Goal: Transaction & Acquisition: Purchase product/service

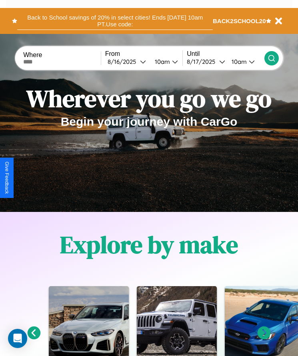
click at [115, 21] on button "Back to School savings of 20% in select cities! Ends [DATE] 10am PT. Use code:" at bounding box center [114, 21] width 195 height 18
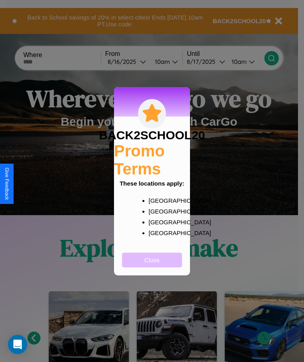
click at [152, 265] on button "Close" at bounding box center [152, 260] width 60 height 15
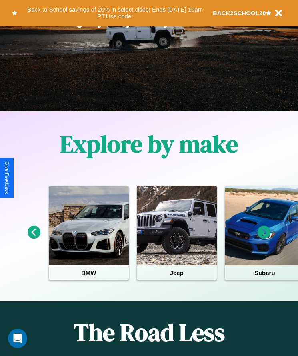
scroll to position [133, 0]
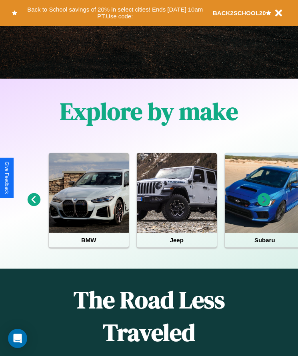
click at [264, 205] on icon at bounding box center [263, 199] width 13 height 13
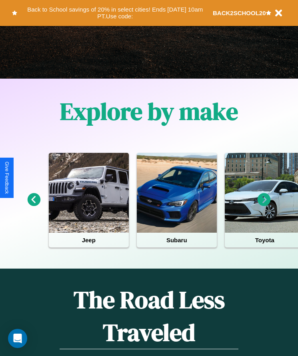
click at [264, 205] on icon at bounding box center [263, 199] width 13 height 13
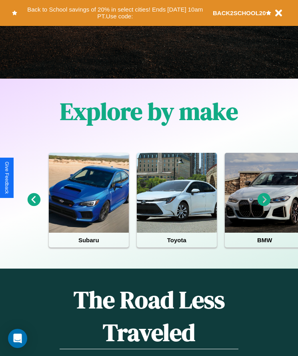
click at [264, 205] on icon at bounding box center [263, 199] width 13 height 13
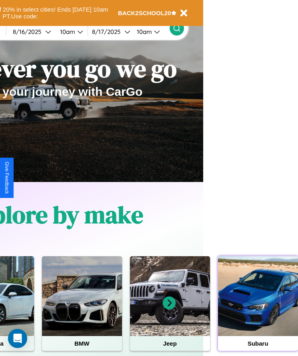
click at [257, 309] on div at bounding box center [258, 297] width 80 height 80
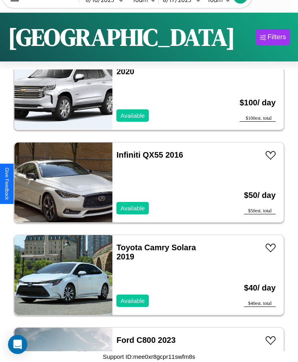
scroll to position [4456, 0]
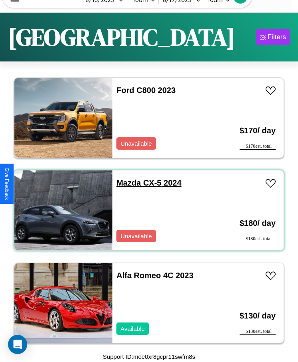
click at [126, 183] on link "Mazda CX-5 2024" at bounding box center [148, 183] width 65 height 9
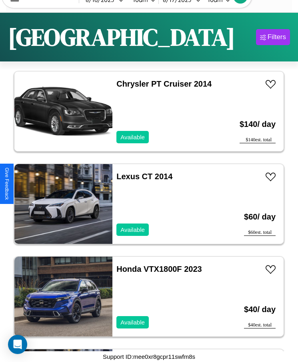
scroll to position [2972, 0]
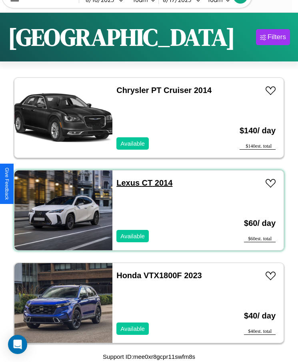
click at [125, 183] on link "Lexus CT 2014" at bounding box center [144, 183] width 56 height 9
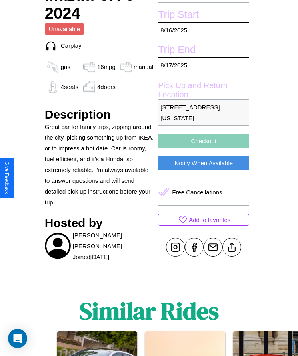
scroll to position [294, 0]
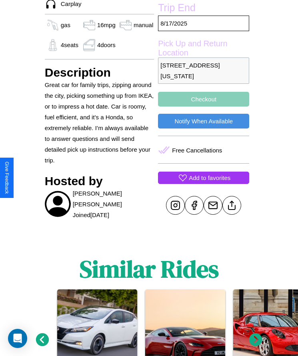
click at [203, 178] on p "Add to favorites" at bounding box center [210, 178] width 42 height 11
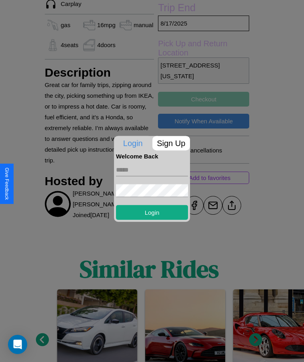
click at [152, 170] on input "text" at bounding box center [152, 169] width 72 height 13
type input "**********"
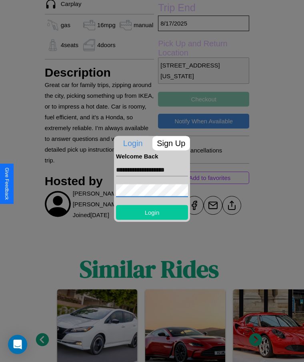
click at [152, 212] on button "Login" at bounding box center [152, 212] width 72 height 15
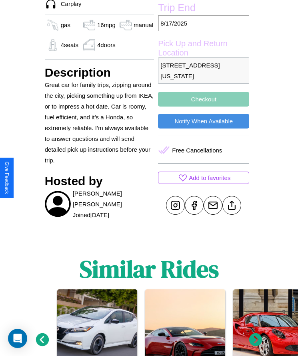
scroll to position [348, 0]
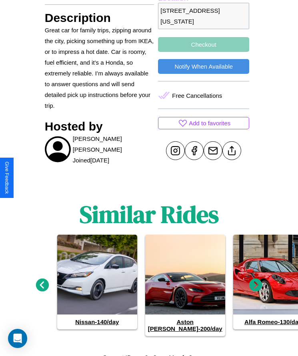
click at [42, 282] on icon at bounding box center [42, 285] width 13 height 13
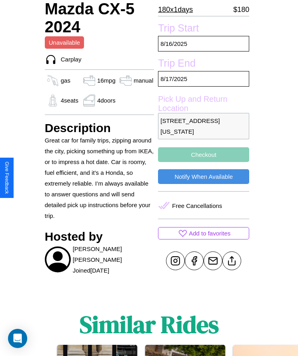
scroll to position [215, 0]
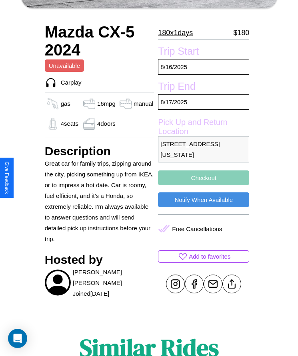
click at [203, 178] on button "Checkout" at bounding box center [203, 178] width 91 height 15
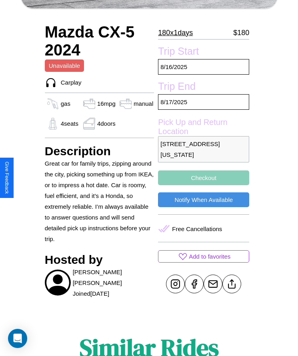
click at [203, 178] on button "Checkout" at bounding box center [203, 178] width 91 height 15
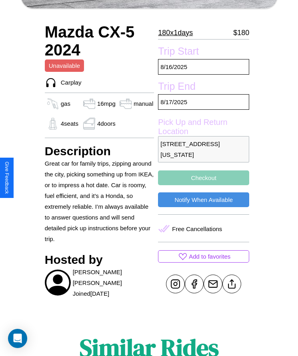
click at [203, 178] on button "Checkout" at bounding box center [203, 178] width 91 height 15
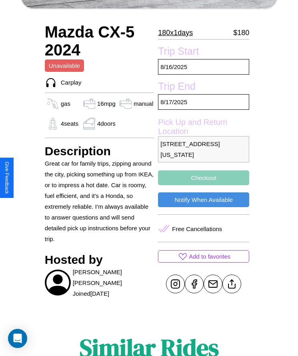
click at [203, 178] on button "Checkout" at bounding box center [203, 178] width 91 height 15
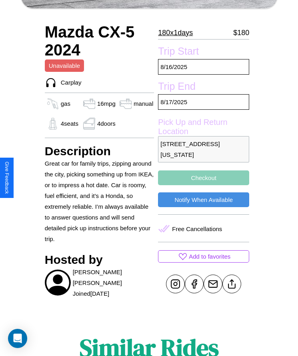
click at [203, 178] on button "Checkout" at bounding box center [203, 178] width 91 height 15
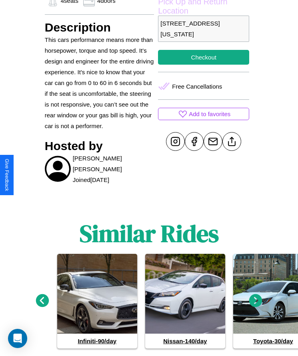
scroll to position [355, 0]
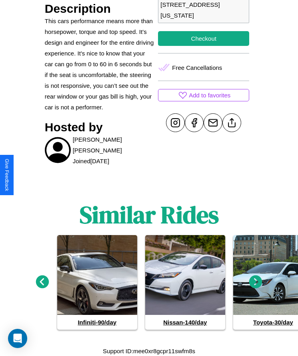
click at [255, 282] on icon at bounding box center [255, 282] width 13 height 13
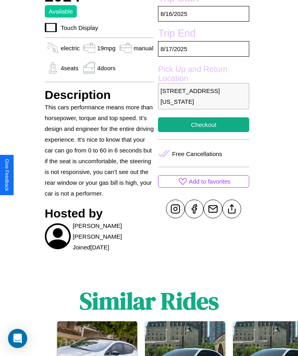
scroll to position [273, 0]
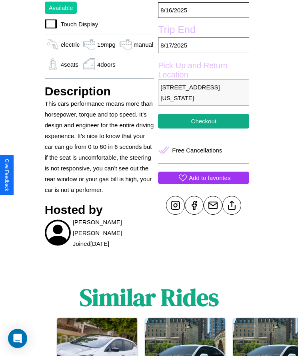
click at [203, 178] on p "Add to favorites" at bounding box center [210, 178] width 42 height 11
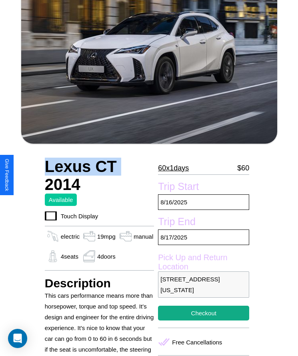
scroll to position [70, 0]
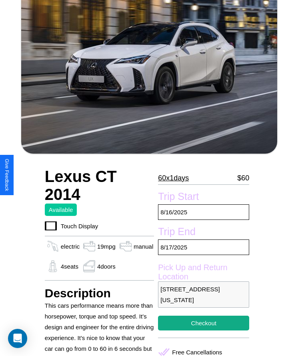
click at [176, 178] on p "60 x 1 days" at bounding box center [173, 178] width 31 height 13
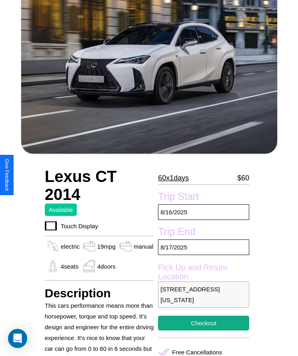
click at [176, 178] on p "60 x 1 days" at bounding box center [173, 178] width 31 height 13
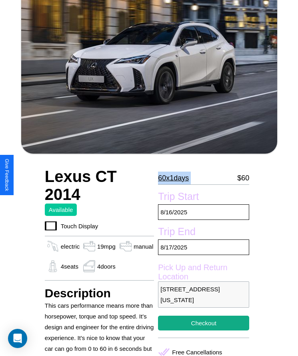
click at [176, 178] on p "60 x 1 days" at bounding box center [173, 178] width 31 height 13
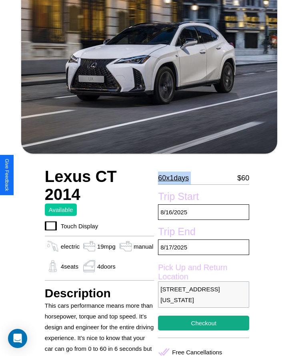
click at [176, 178] on p "60 x 1 days" at bounding box center [173, 178] width 31 height 13
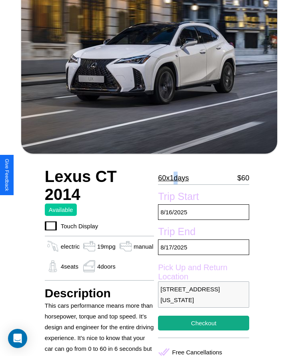
click at [176, 178] on p "60 x 1 days" at bounding box center [173, 178] width 31 height 13
